Goal: Information Seeking & Learning: Learn about a topic

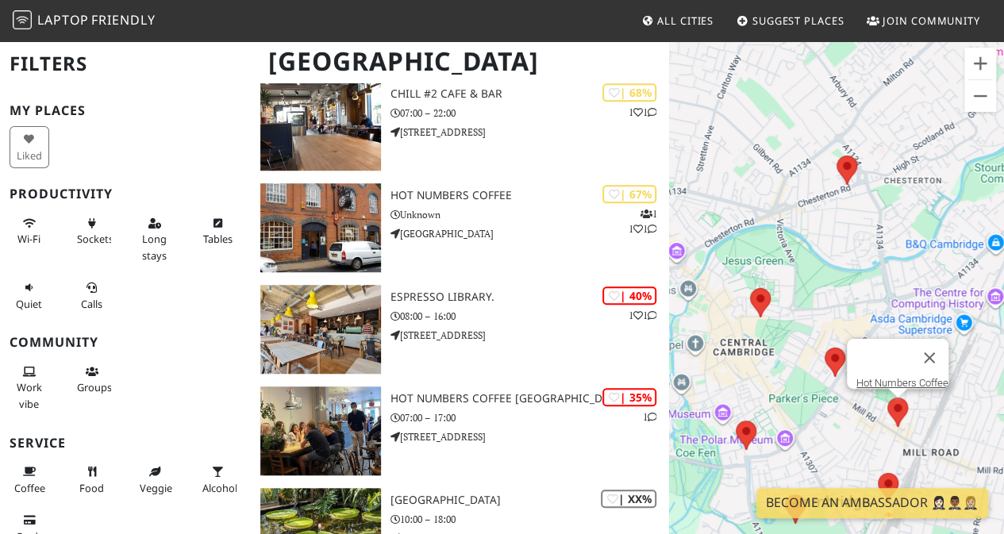
scroll to position [476, 0]
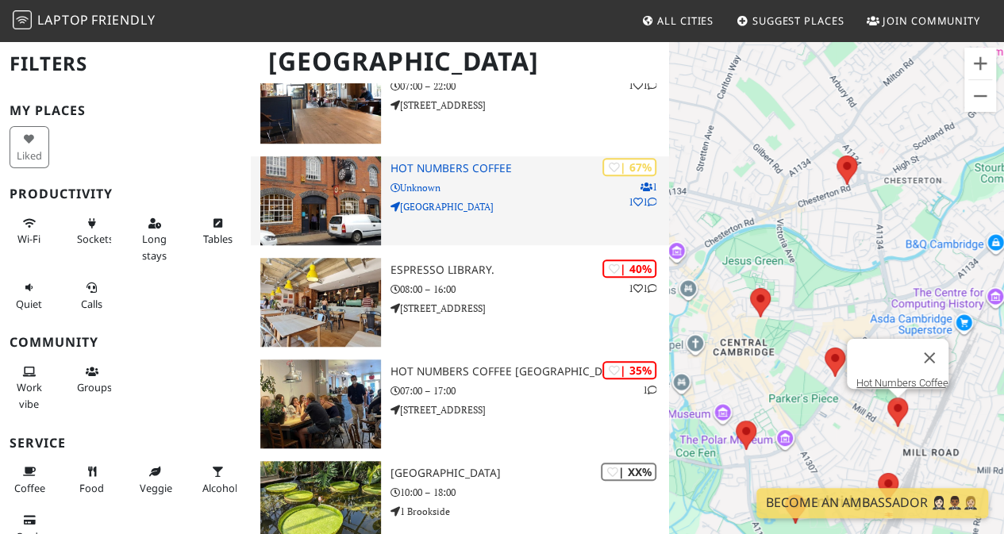
click at [462, 168] on h3 "Hot Numbers Coffee" at bounding box center [530, 168] width 279 height 13
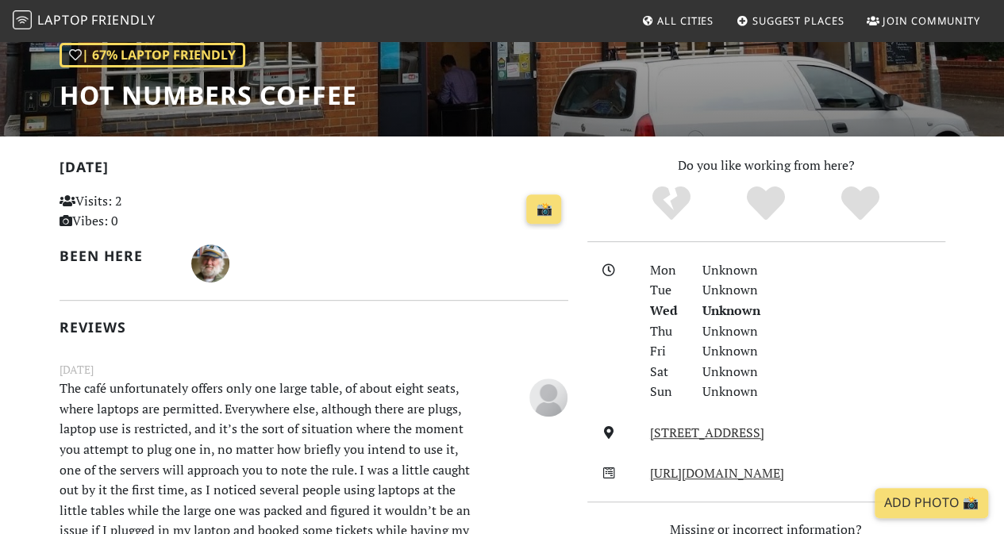
scroll to position [317, 0]
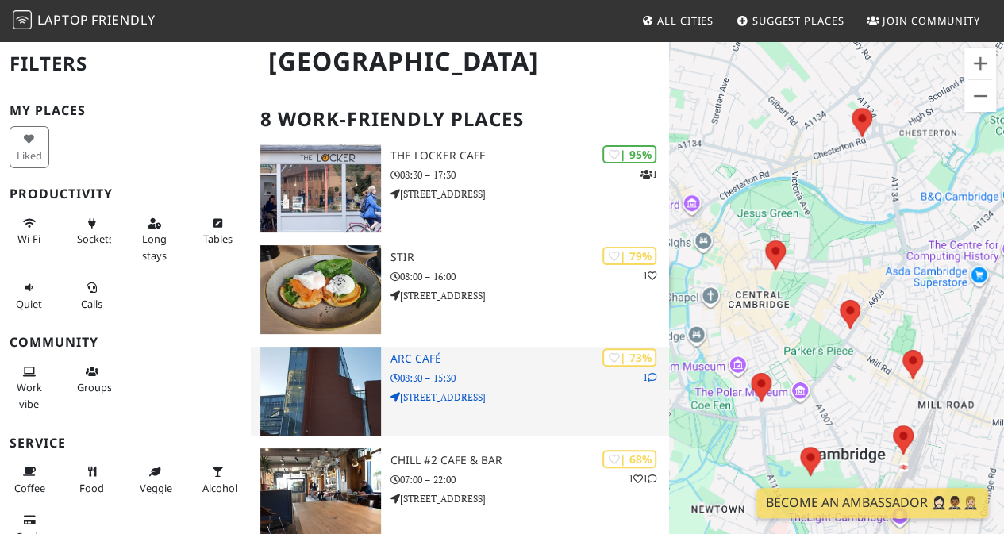
scroll to position [79, 0]
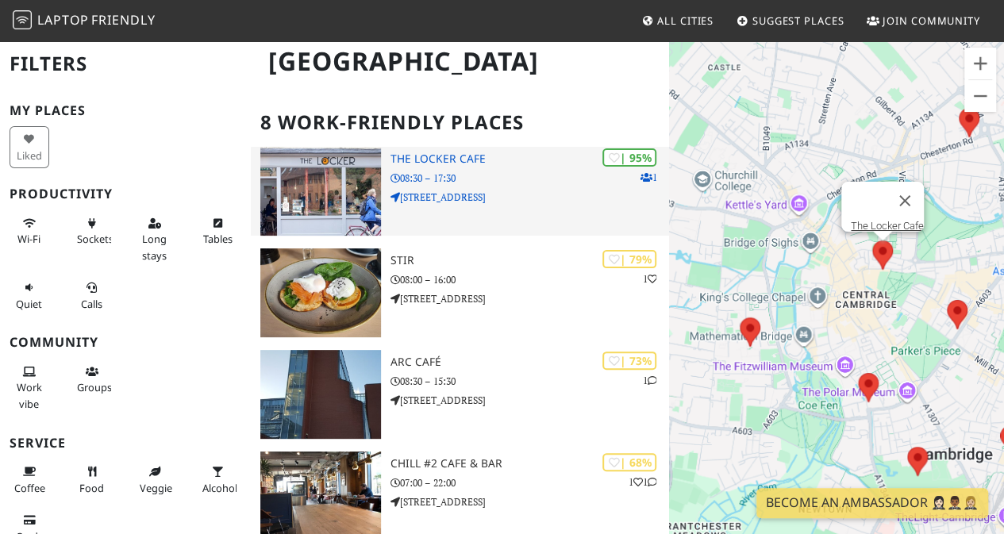
click at [433, 159] on h3 "The Locker Cafe" at bounding box center [530, 158] width 279 height 13
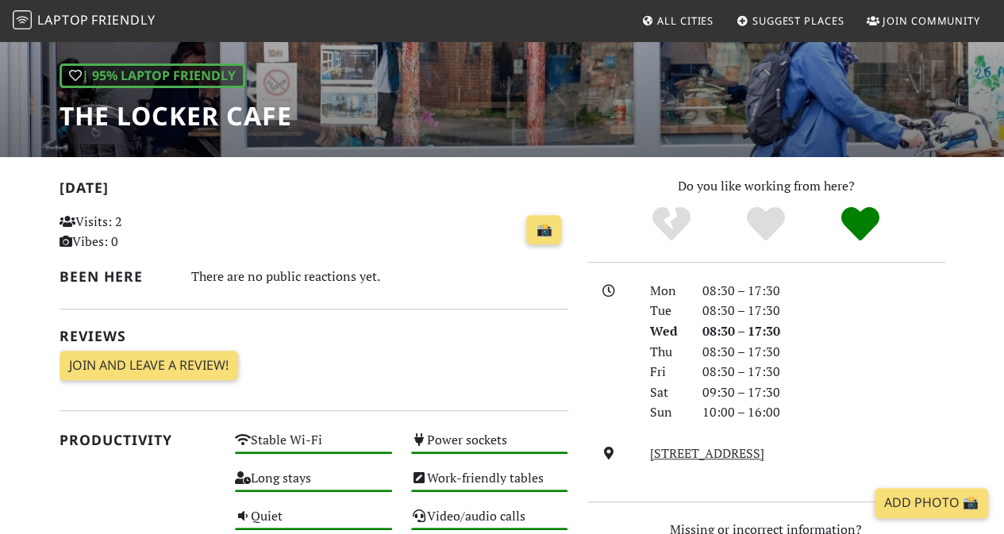
scroll to position [238, 0]
